Goal: Check status: Check status

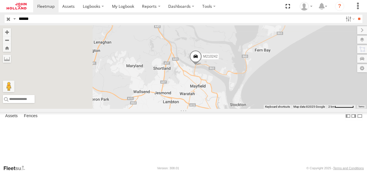
drag, startPoint x: 280, startPoint y: 126, endPoint x: 352, endPoint y: 138, distance: 73.4
click at [352, 109] on div "M210242" at bounding box center [183, 67] width 367 height 84
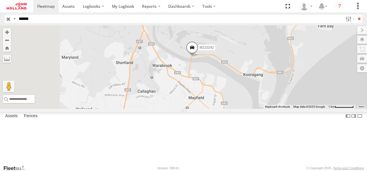
drag, startPoint x: 237, startPoint y: 51, endPoint x: 320, endPoint y: 88, distance: 91.0
click at [320, 88] on div "M210242" at bounding box center [183, 67] width 367 height 84
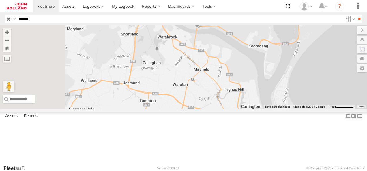
drag, startPoint x: 314, startPoint y: 134, endPoint x: 320, endPoint y: 105, distance: 29.6
click at [320, 105] on div "M210242" at bounding box center [183, 67] width 367 height 84
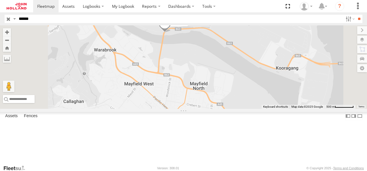
drag, startPoint x: 312, startPoint y: 79, endPoint x: 331, endPoint y: 132, distance: 56.9
click at [331, 109] on div "M210242" at bounding box center [183, 67] width 367 height 84
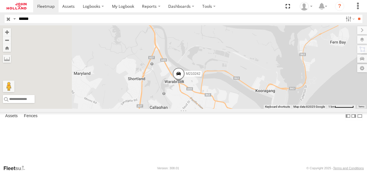
drag, startPoint x: 175, startPoint y: 55, endPoint x: 186, endPoint y: 95, distance: 41.4
click at [186, 95] on div "M210242" at bounding box center [183, 67] width 367 height 84
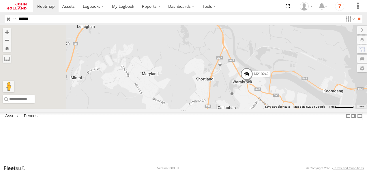
drag, startPoint x: 183, startPoint y: 63, endPoint x: 250, endPoint y: 62, distance: 67.2
click at [250, 62] on div "M210242" at bounding box center [183, 67] width 367 height 84
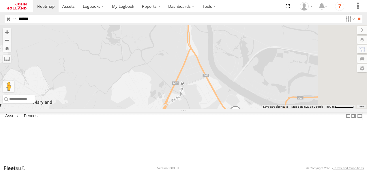
drag, startPoint x: 324, startPoint y: 87, endPoint x: 241, endPoint y: 80, distance: 83.4
click at [241, 80] on div "M210242" at bounding box center [183, 67] width 367 height 84
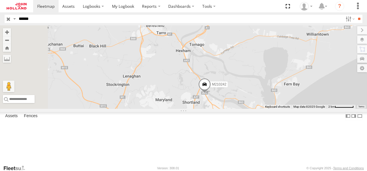
drag, startPoint x: 183, startPoint y: 66, endPoint x: 234, endPoint y: 105, distance: 63.9
click at [234, 105] on div "M210242" at bounding box center [183, 67] width 367 height 84
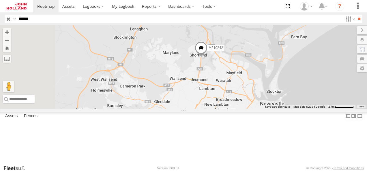
drag, startPoint x: 232, startPoint y: 112, endPoint x: 241, endPoint y: 65, distance: 48.6
click at [241, 65] on div "M210242" at bounding box center [183, 67] width 367 height 84
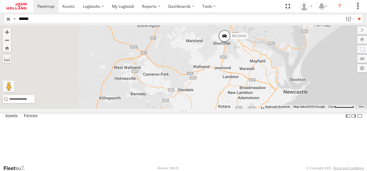
drag, startPoint x: 257, startPoint y: 132, endPoint x: 281, endPoint y: 121, distance: 26.2
click at [281, 109] on div "M210242" at bounding box center [183, 67] width 367 height 84
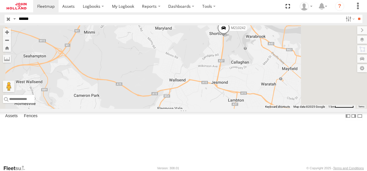
drag, startPoint x: 293, startPoint y: 82, endPoint x: 276, endPoint y: 125, distance: 45.7
click at [276, 109] on div "M210242" at bounding box center [183, 67] width 367 height 84
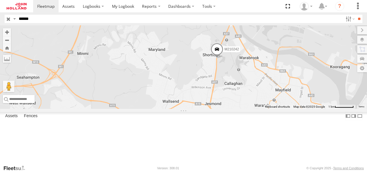
drag, startPoint x: 272, startPoint y: 66, endPoint x: 265, endPoint y: 89, distance: 24.1
click at [265, 89] on div "M210242" at bounding box center [183, 67] width 367 height 84
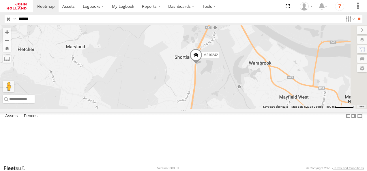
drag, startPoint x: 338, startPoint y: 98, endPoint x: 290, endPoint y: 108, distance: 48.6
click at [290, 108] on div "M210242" at bounding box center [183, 67] width 367 height 84
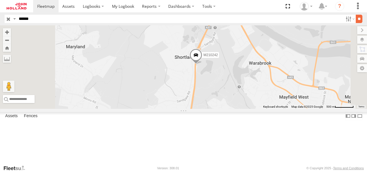
click at [358, 17] on input "**" at bounding box center [359, 19] width 7 height 8
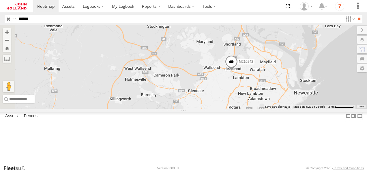
drag, startPoint x: 204, startPoint y: 122, endPoint x: 255, endPoint y: 85, distance: 63.7
click at [255, 85] on div "M210242" at bounding box center [183, 67] width 367 height 84
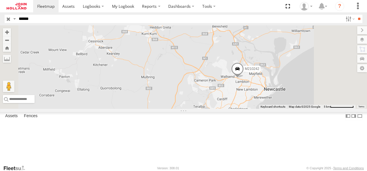
drag, startPoint x: 325, startPoint y: 80, endPoint x: 337, endPoint y: 73, distance: 13.6
click at [337, 73] on div "M210242" at bounding box center [183, 67] width 367 height 84
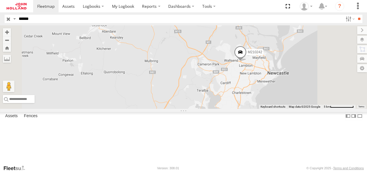
drag, startPoint x: 209, startPoint y: 132, endPoint x: 213, endPoint y: 115, distance: 17.5
click at [213, 109] on div "M210242" at bounding box center [183, 67] width 367 height 84
click at [358, 17] on input "**" at bounding box center [359, 19] width 7 height 8
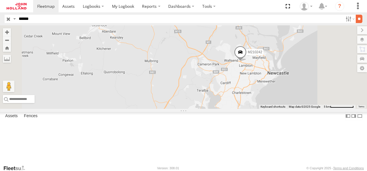
click at [357, 16] on input "**" at bounding box center [359, 19] width 7 height 8
click at [356, 17] on input "**" at bounding box center [359, 19] width 7 height 8
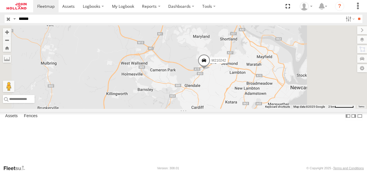
drag, startPoint x: 339, startPoint y: 98, endPoint x: 285, endPoint y: 110, distance: 54.8
click at [285, 109] on div "M210242" at bounding box center [183, 67] width 367 height 84
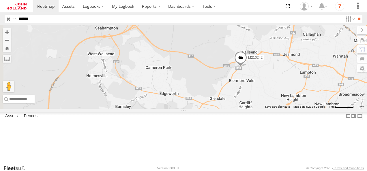
drag, startPoint x: 215, startPoint y: 101, endPoint x: 265, endPoint y: 111, distance: 50.9
click at [265, 109] on div "M210242" at bounding box center [183, 67] width 367 height 84
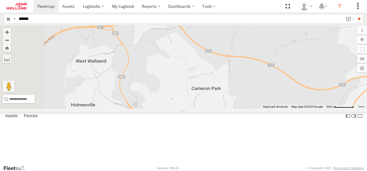
drag, startPoint x: 179, startPoint y: 62, endPoint x: 260, endPoint y: 97, distance: 88.7
click at [260, 97] on div at bounding box center [183, 67] width 367 height 84
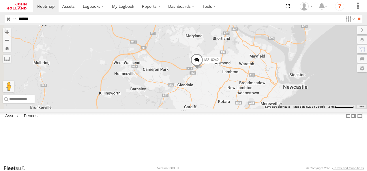
drag, startPoint x: 307, startPoint y: 107, endPoint x: 277, endPoint y: 106, distance: 30.0
click at [277, 106] on div "M210242" at bounding box center [183, 67] width 367 height 84
click at [358, 18] on input "**" at bounding box center [359, 19] width 7 height 8
click at [357, 18] on input "**" at bounding box center [359, 19] width 7 height 8
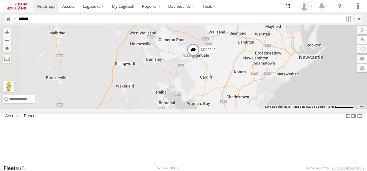
drag, startPoint x: 277, startPoint y: 119, endPoint x: 294, endPoint y: 89, distance: 34.2
click at [294, 89] on div "M210242" at bounding box center [183, 67] width 367 height 84
click at [357, 17] on input "**" at bounding box center [359, 19] width 7 height 8
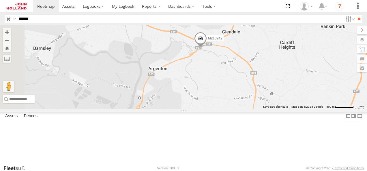
drag, startPoint x: 211, startPoint y: 93, endPoint x: 291, endPoint y: 101, distance: 80.3
click at [291, 101] on div "M210242" at bounding box center [183, 67] width 367 height 84
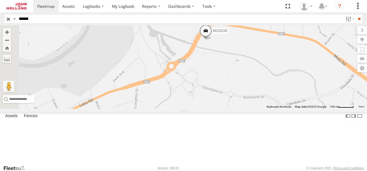
drag, startPoint x: 236, startPoint y: 44, endPoint x: 288, endPoint y: 114, distance: 87.0
click at [288, 109] on div "M210242" at bounding box center [183, 67] width 367 height 84
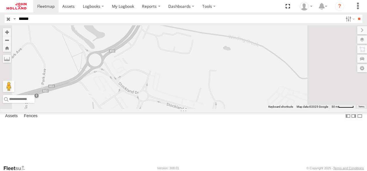
drag, startPoint x: 293, startPoint y: 45, endPoint x: 263, endPoint y: 58, distance: 32.5
click at [263, 58] on div "M210242" at bounding box center [183, 67] width 367 height 84
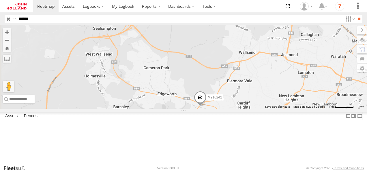
drag, startPoint x: 297, startPoint y: 59, endPoint x: 303, endPoint y: 134, distance: 75.2
click at [303, 109] on div "M210242" at bounding box center [183, 67] width 367 height 84
click at [358, 18] on input "**" at bounding box center [359, 19] width 7 height 8
click at [357, 18] on input "**" at bounding box center [359, 19] width 7 height 8
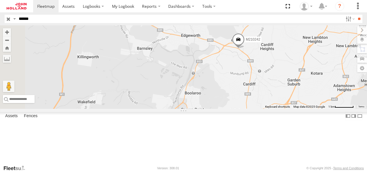
drag, startPoint x: 258, startPoint y: 108, endPoint x: 282, endPoint y: 50, distance: 63.4
click at [282, 50] on div "M210242" at bounding box center [183, 67] width 367 height 84
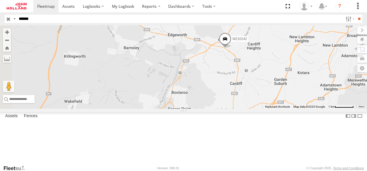
drag, startPoint x: 228, startPoint y: 121, endPoint x: 215, endPoint y: 120, distance: 12.7
click at [215, 109] on div "M210242" at bounding box center [183, 67] width 367 height 84
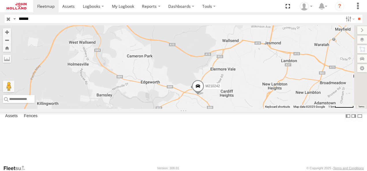
drag, startPoint x: 258, startPoint y: 42, endPoint x: 231, endPoint y: 91, distance: 55.6
click at [231, 91] on div "M210242" at bounding box center [183, 67] width 367 height 84
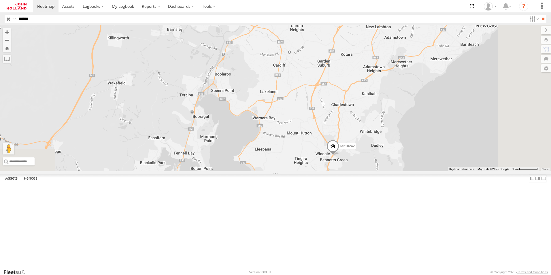
drag, startPoint x: 320, startPoint y: 192, endPoint x: 297, endPoint y: 93, distance: 101.7
click at [297, 93] on div "M210242" at bounding box center [275, 98] width 551 height 146
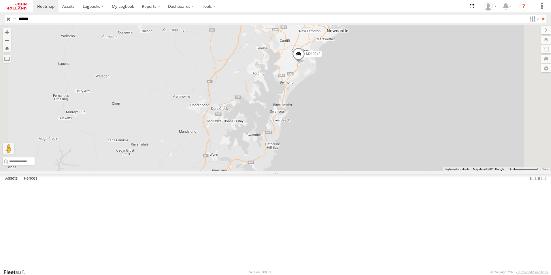
drag, startPoint x: 280, startPoint y: 186, endPoint x: 313, endPoint y: 116, distance: 77.4
click at [313, 116] on div "M210242" at bounding box center [275, 98] width 551 height 146
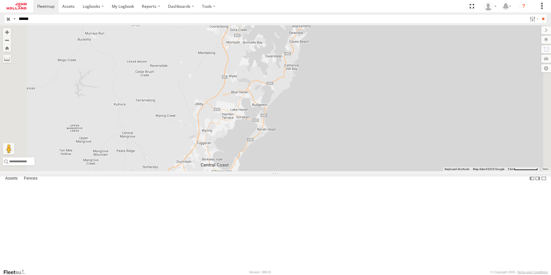
drag, startPoint x: 234, startPoint y: 220, endPoint x: 254, endPoint y: 140, distance: 82.7
click at [254, 140] on div "M210242" at bounding box center [275, 98] width 551 height 146
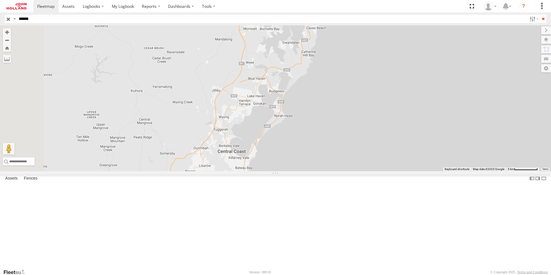
drag, startPoint x: 240, startPoint y: 181, endPoint x: 258, endPoint y: 168, distance: 22.4
click at [258, 168] on div "M210242" at bounding box center [275, 98] width 551 height 146
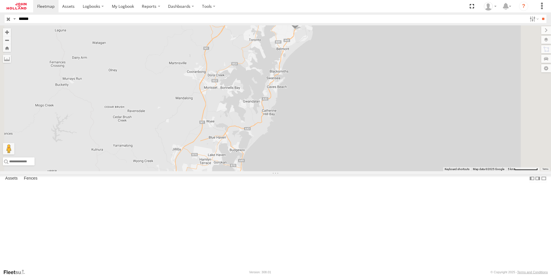
drag, startPoint x: 277, startPoint y: 108, endPoint x: 237, endPoint y: 170, distance: 73.1
click at [237, 170] on div "M210242" at bounding box center [275, 98] width 551 height 146
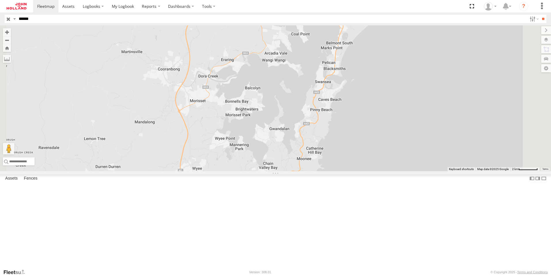
drag, startPoint x: 534, startPoint y: 102, endPoint x: 474, endPoint y: 149, distance: 76.4
click at [367, 149] on div "M210242" at bounding box center [275, 98] width 551 height 146
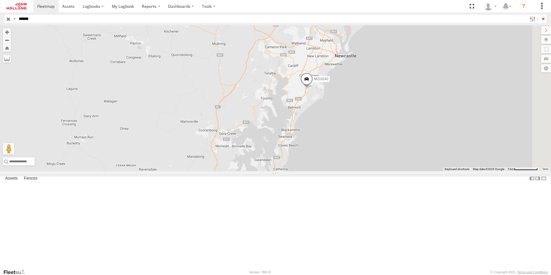
drag, startPoint x: 498, startPoint y: 153, endPoint x: 419, endPoint y: 200, distance: 92.0
click at [367, 171] on div "M210242" at bounding box center [275, 98] width 551 height 146
